Goal: Information Seeking & Learning: Learn about a topic

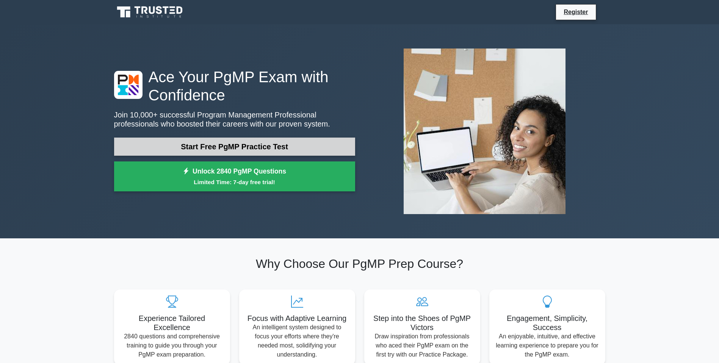
click at [257, 146] on link "Start Free PgMP Practice Test" at bounding box center [234, 147] width 241 height 18
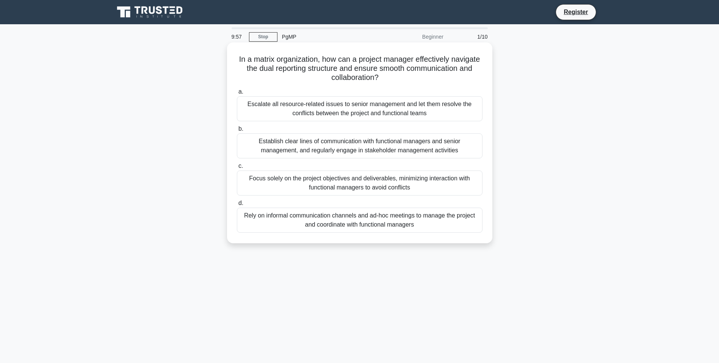
click at [307, 108] on div "Escalate all resource-related issues to senior management and let them resolve …" at bounding box center [360, 108] width 246 height 25
click at [237, 94] on input "a. Escalate all resource-related issues to senior management and let them resol…" at bounding box center [237, 91] width 0 height 5
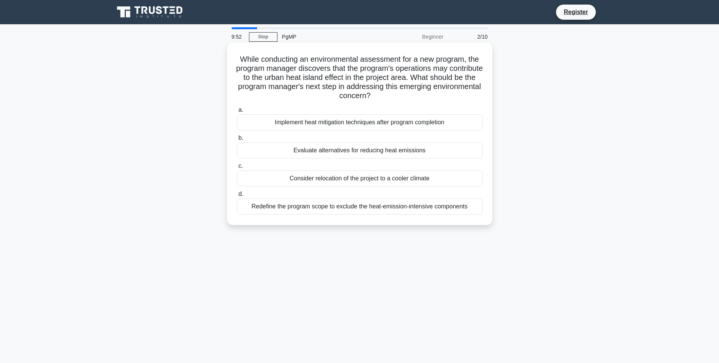
click at [246, 126] on div "Implement heat mitigation techniques after program completion" at bounding box center [360, 122] width 246 height 16
click at [237, 113] on input "a. Implement heat mitigation techniques after program completion" at bounding box center [237, 110] width 0 height 5
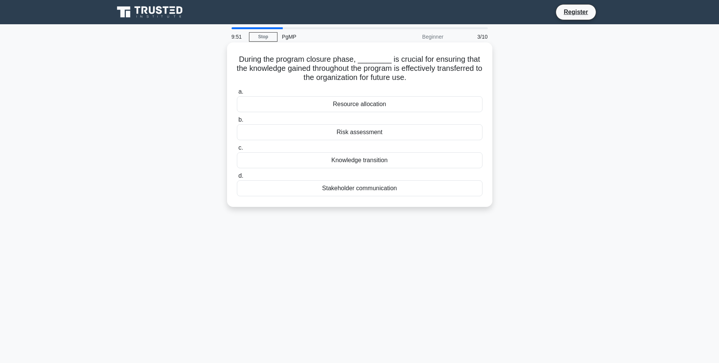
click at [347, 103] on div "Resource allocation" at bounding box center [360, 104] width 246 height 16
click at [237, 94] on input "a. Resource allocation" at bounding box center [237, 91] width 0 height 5
